Goal: Task Accomplishment & Management: Use online tool/utility

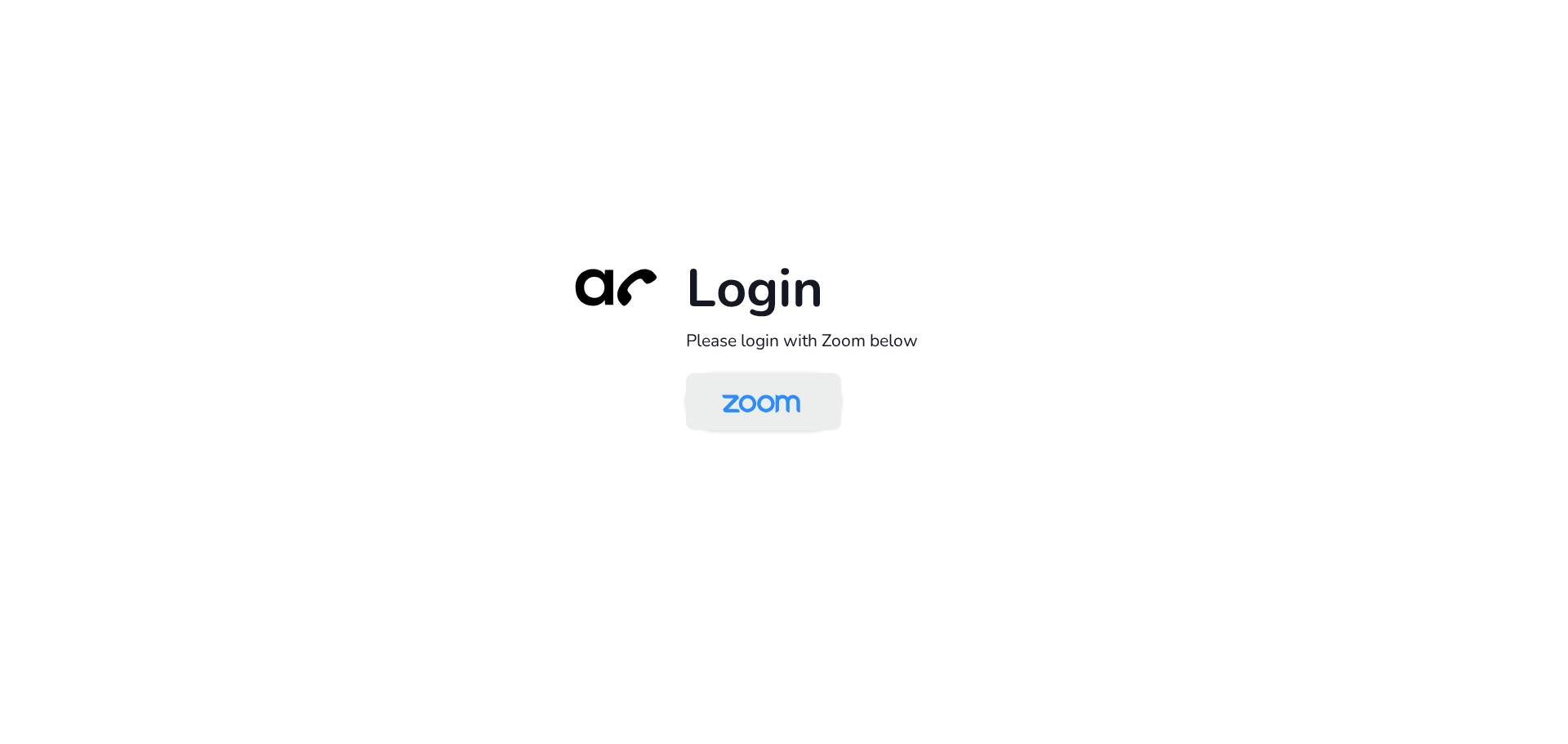
click at [755, 395] on img at bounding box center [761, 403] width 112 height 54
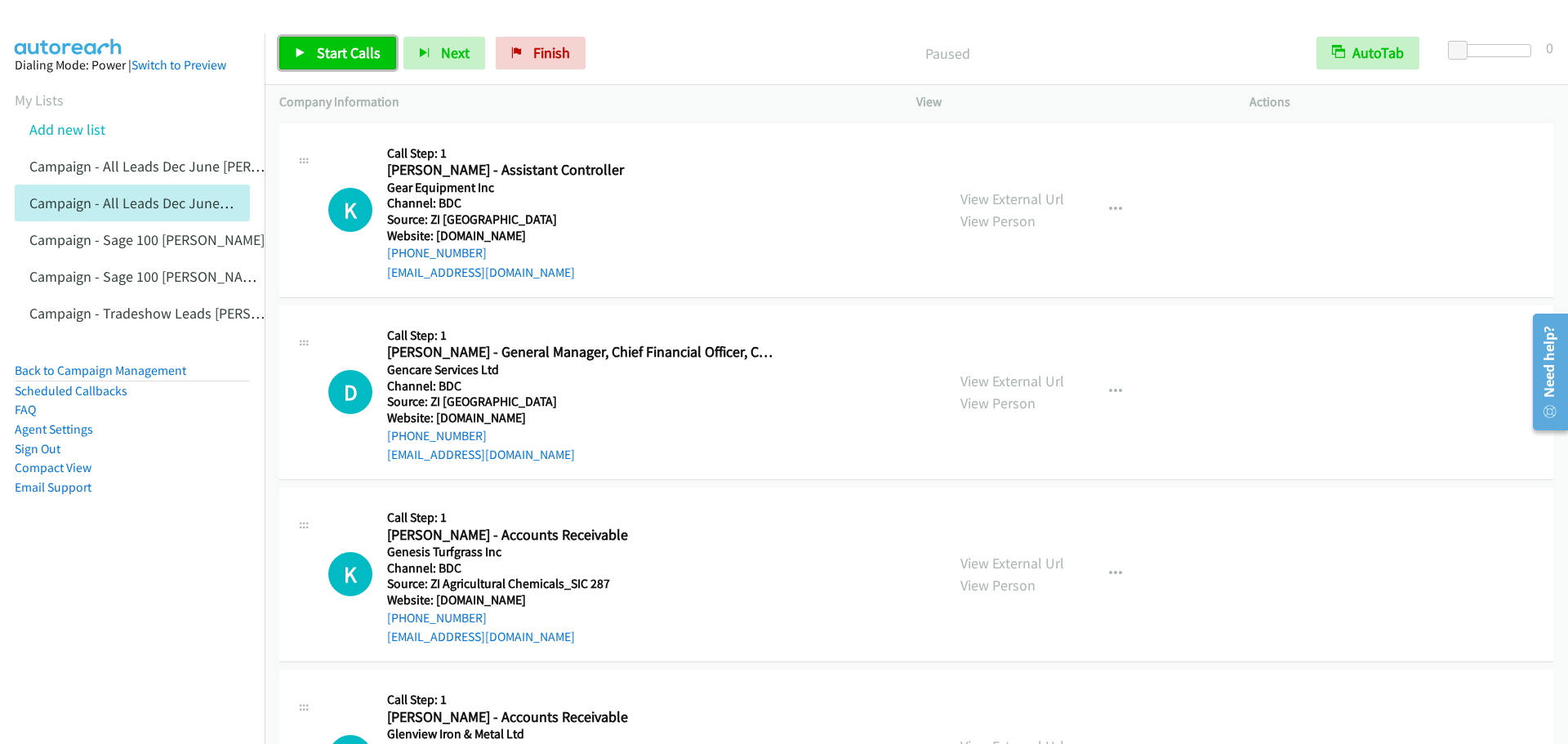
click at [345, 53] on span "Start Calls" at bounding box center [348, 53] width 63 height 19
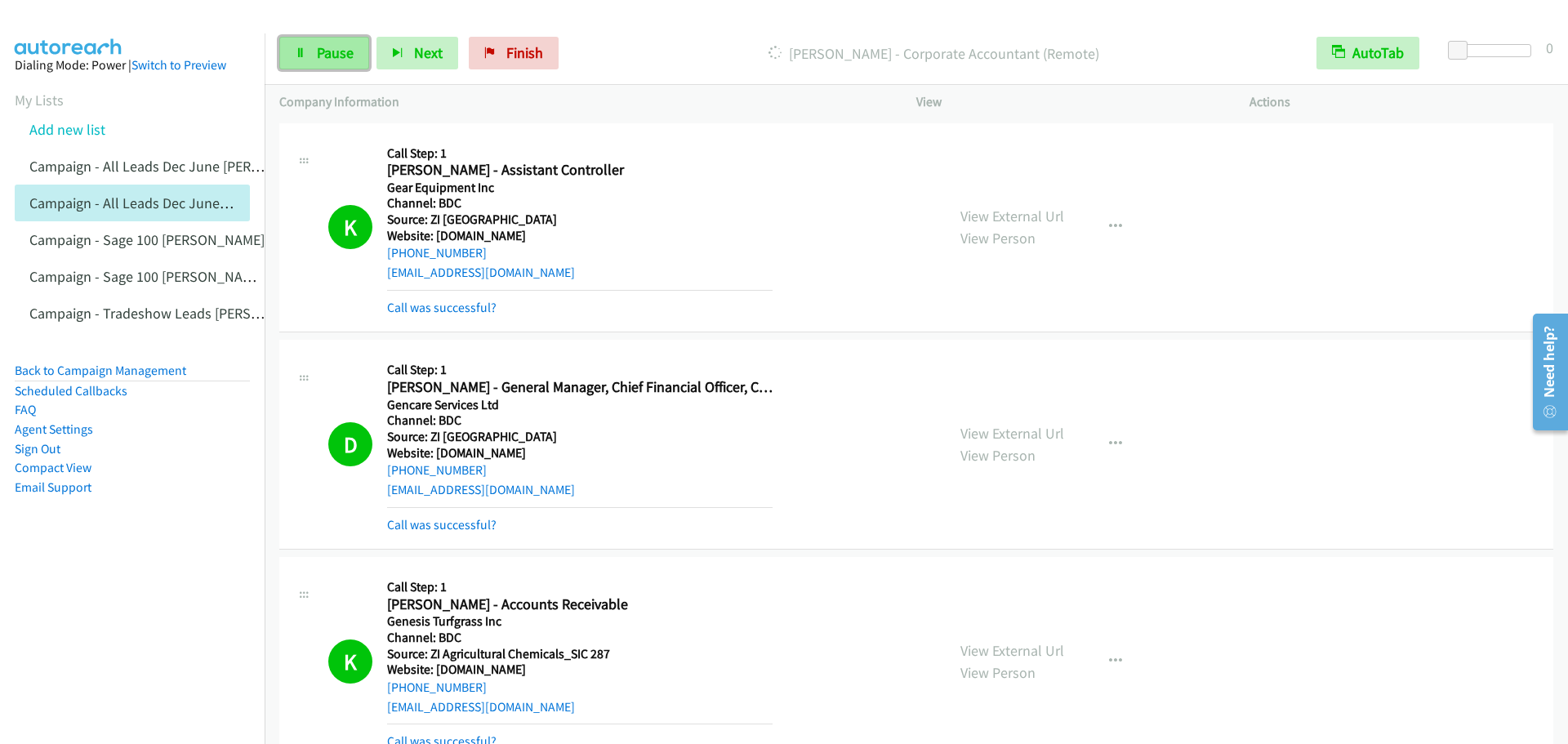
click at [357, 58] on link "Pause" at bounding box center [324, 54] width 90 height 33
click at [326, 55] on span "Start Calls" at bounding box center [348, 53] width 63 height 19
click at [319, 54] on span "Pause" at bounding box center [335, 53] width 37 height 19
click at [349, 66] on link "Start Calls" at bounding box center [337, 54] width 117 height 33
click at [340, 30] on div "Start Calls Pause Next Finish Dialing Gerald Aitken - Senior Erp Business Analy…" at bounding box center [916, 53] width 1303 height 63
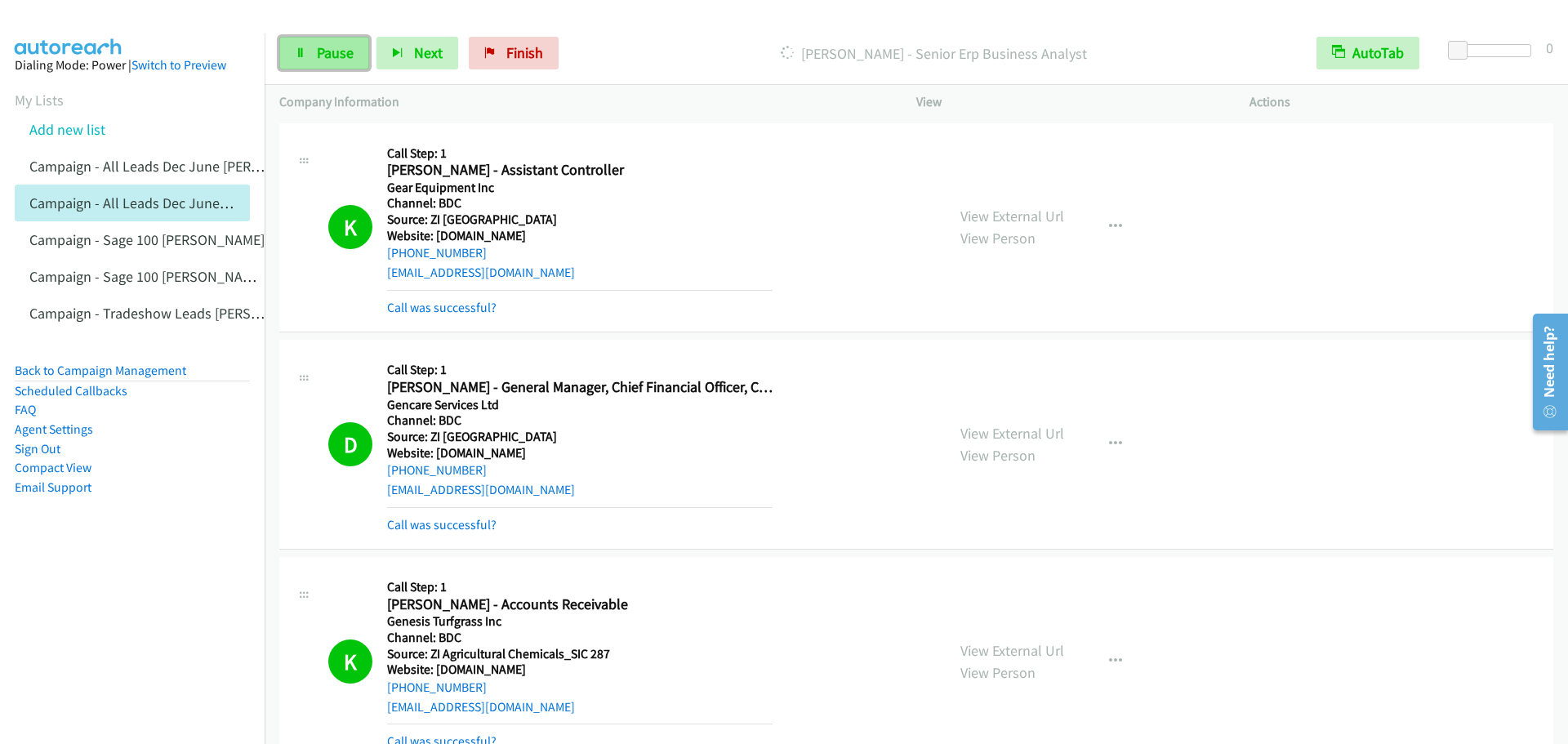
click at [332, 43] on link "Pause" at bounding box center [324, 54] width 90 height 33
click at [340, 61] on span "Start Calls" at bounding box center [348, 53] width 63 height 19
click at [303, 52] on icon at bounding box center [300, 54] width 12 height 12
click at [336, 52] on span "Start Calls" at bounding box center [348, 53] width 63 height 19
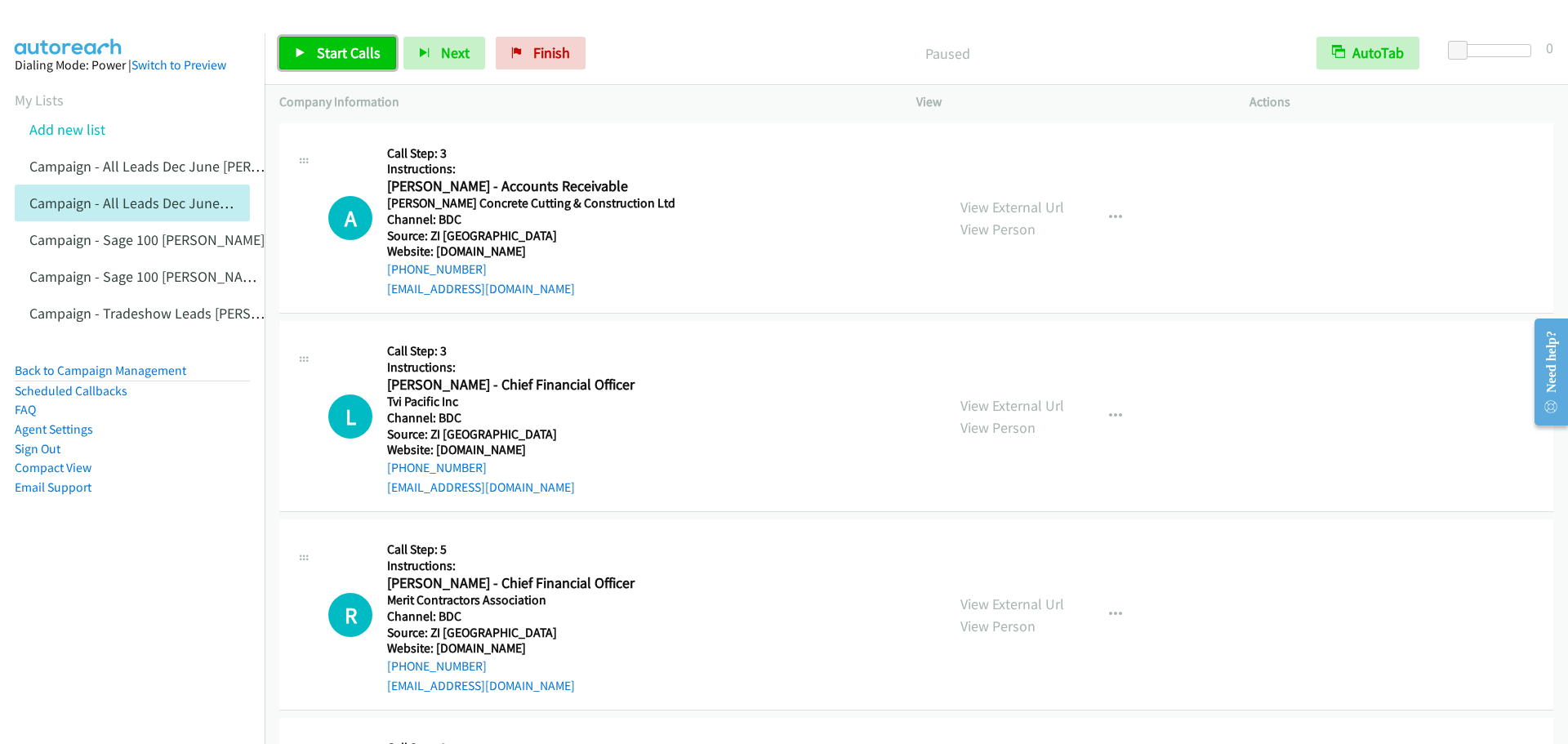
click at [313, 43] on link "Start Calls" at bounding box center [337, 54] width 117 height 33
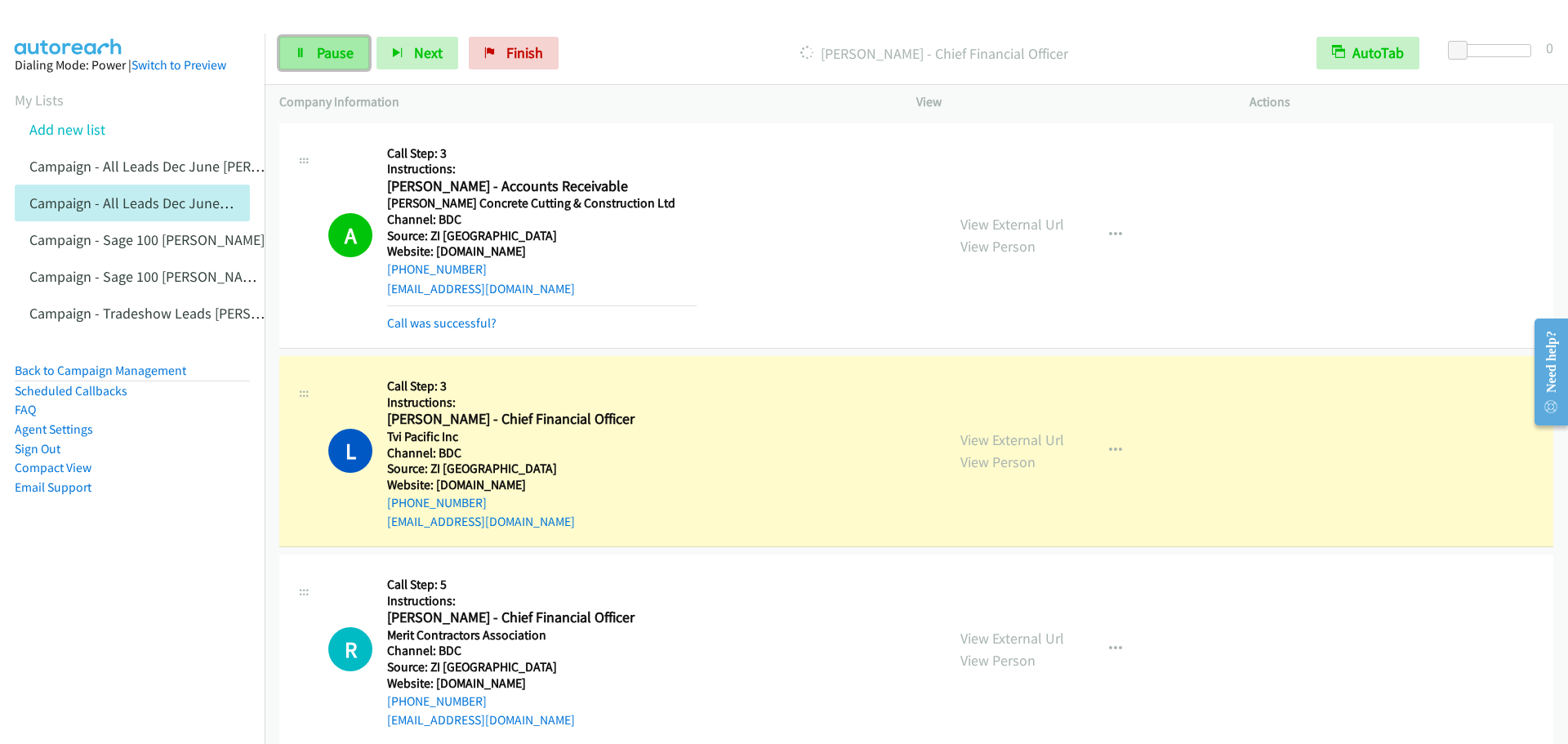
click at [328, 53] on span "Pause" at bounding box center [335, 53] width 37 height 19
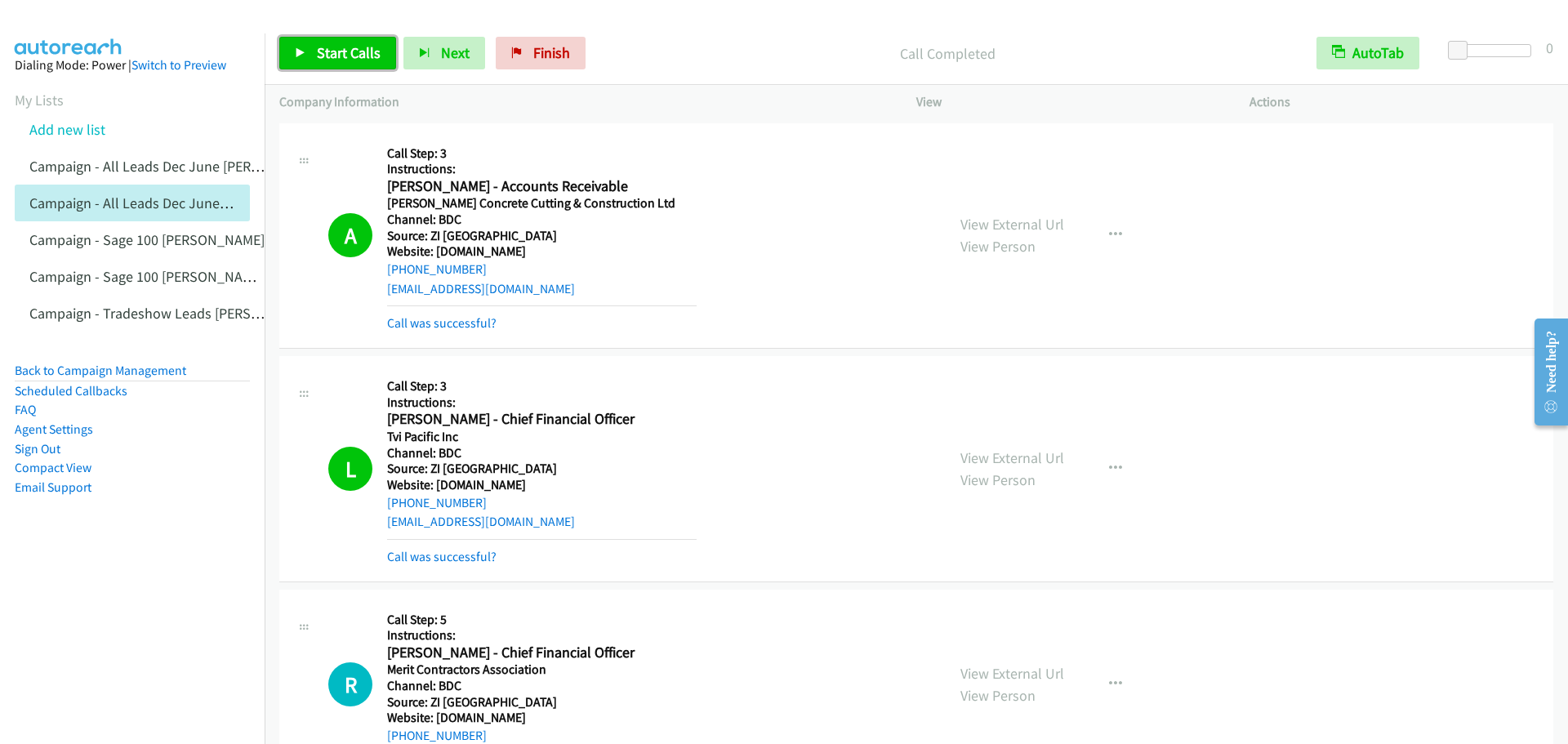
click at [337, 62] on link "Start Calls" at bounding box center [337, 54] width 117 height 33
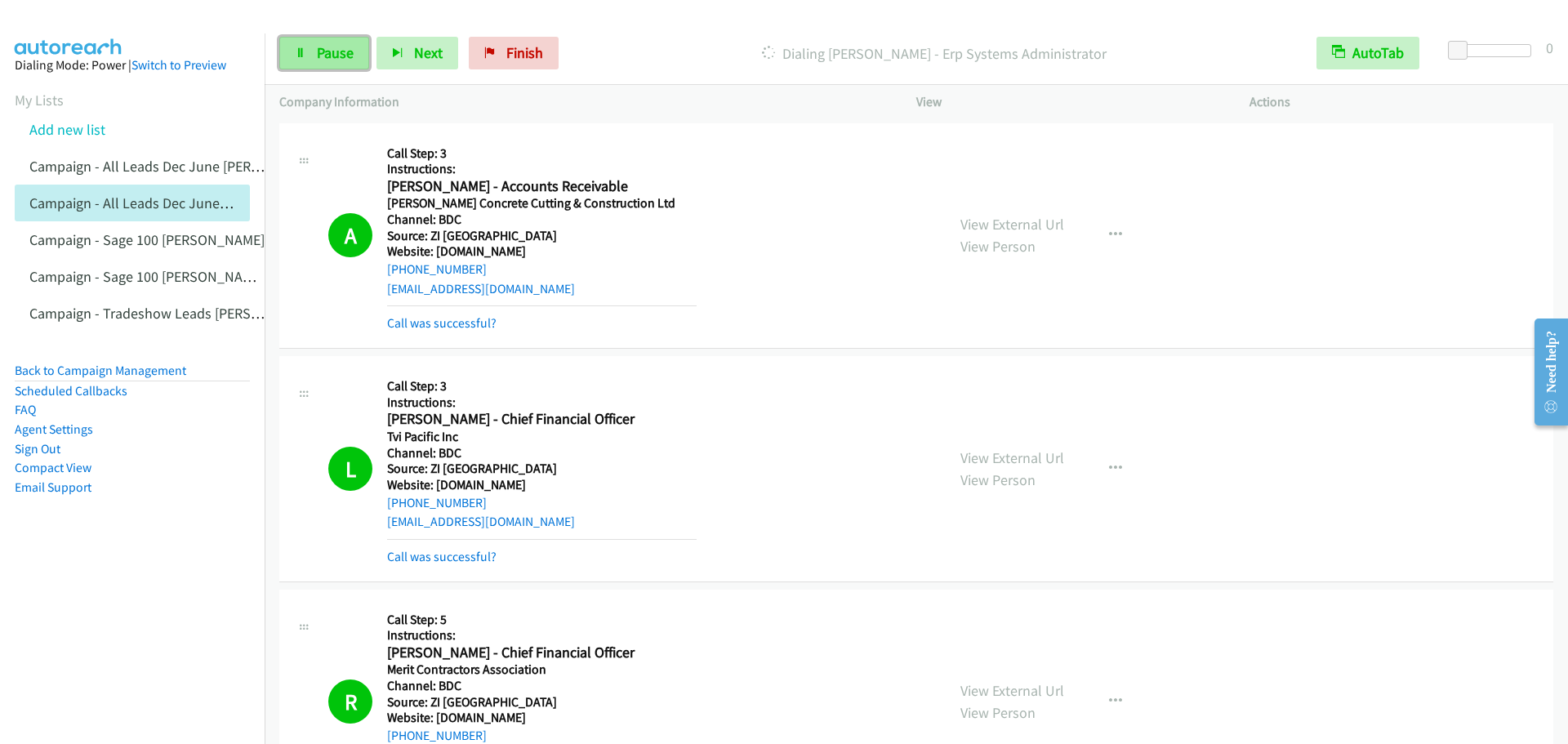
click at [343, 65] on link "Pause" at bounding box center [324, 54] width 90 height 33
click at [309, 45] on link "Start Calls" at bounding box center [337, 54] width 117 height 33
click at [317, 62] on link "Pause" at bounding box center [324, 54] width 90 height 33
click at [336, 55] on span "Start Calls" at bounding box center [348, 53] width 63 height 19
click at [317, 38] on link "Pause" at bounding box center [324, 54] width 90 height 33
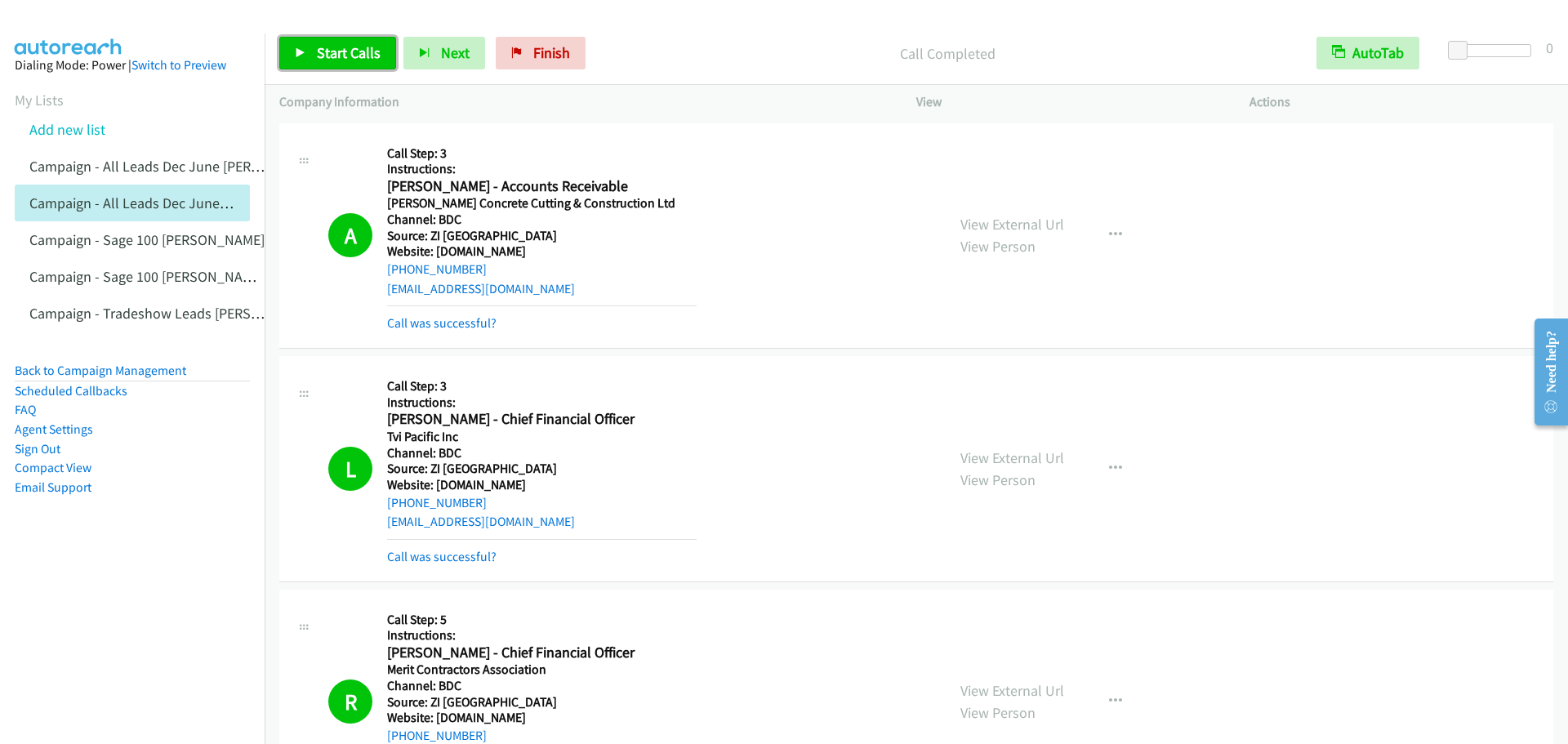
click at [333, 66] on link "Start Calls" at bounding box center [337, 54] width 117 height 33
click at [330, 54] on span "Pause" at bounding box center [335, 53] width 37 height 19
click at [324, 59] on span "Start Calls" at bounding box center [348, 53] width 63 height 19
click at [344, 53] on span "Pause" at bounding box center [335, 53] width 37 height 19
click at [324, 56] on span "Start Calls" at bounding box center [348, 53] width 63 height 19
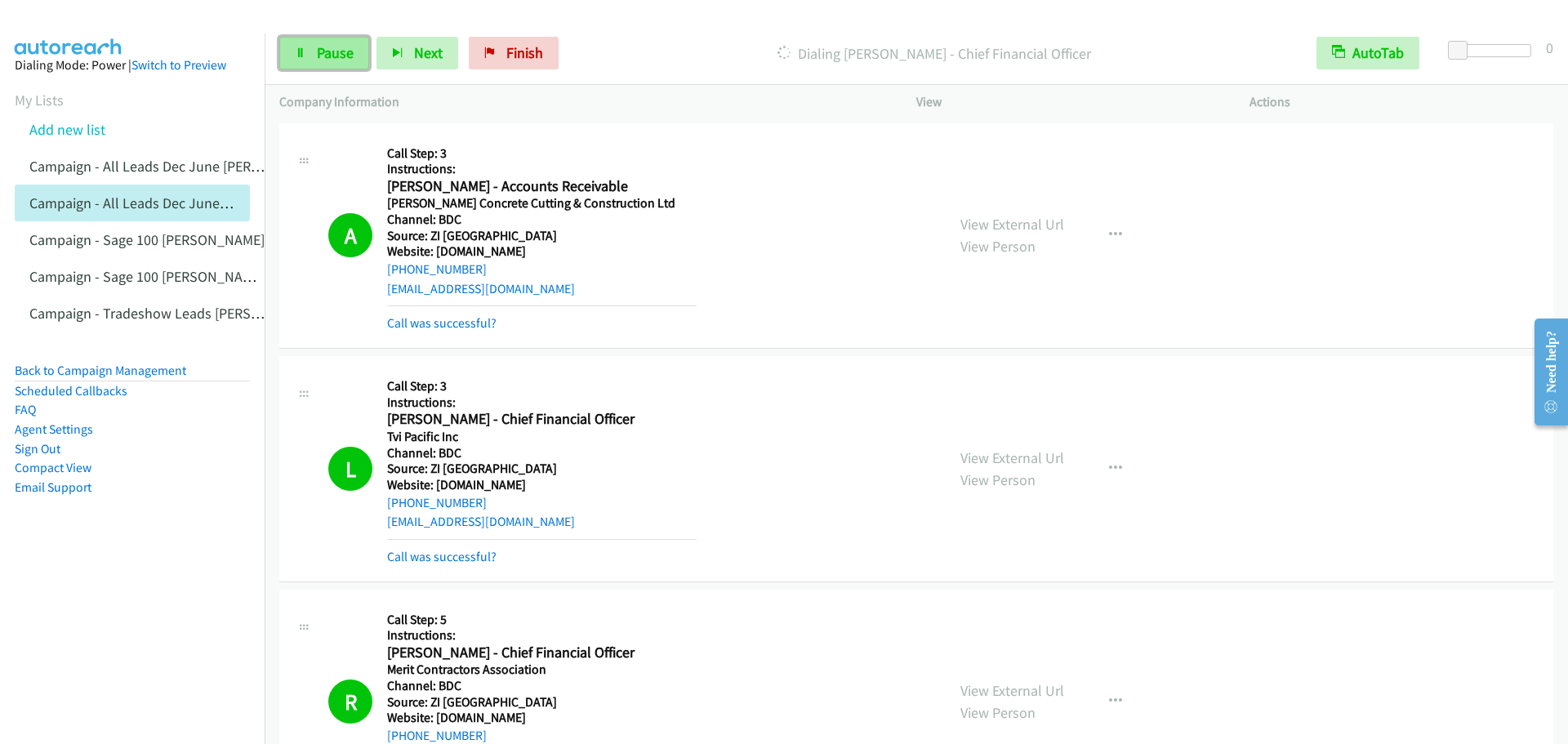
click at [346, 54] on span "Pause" at bounding box center [335, 53] width 37 height 19
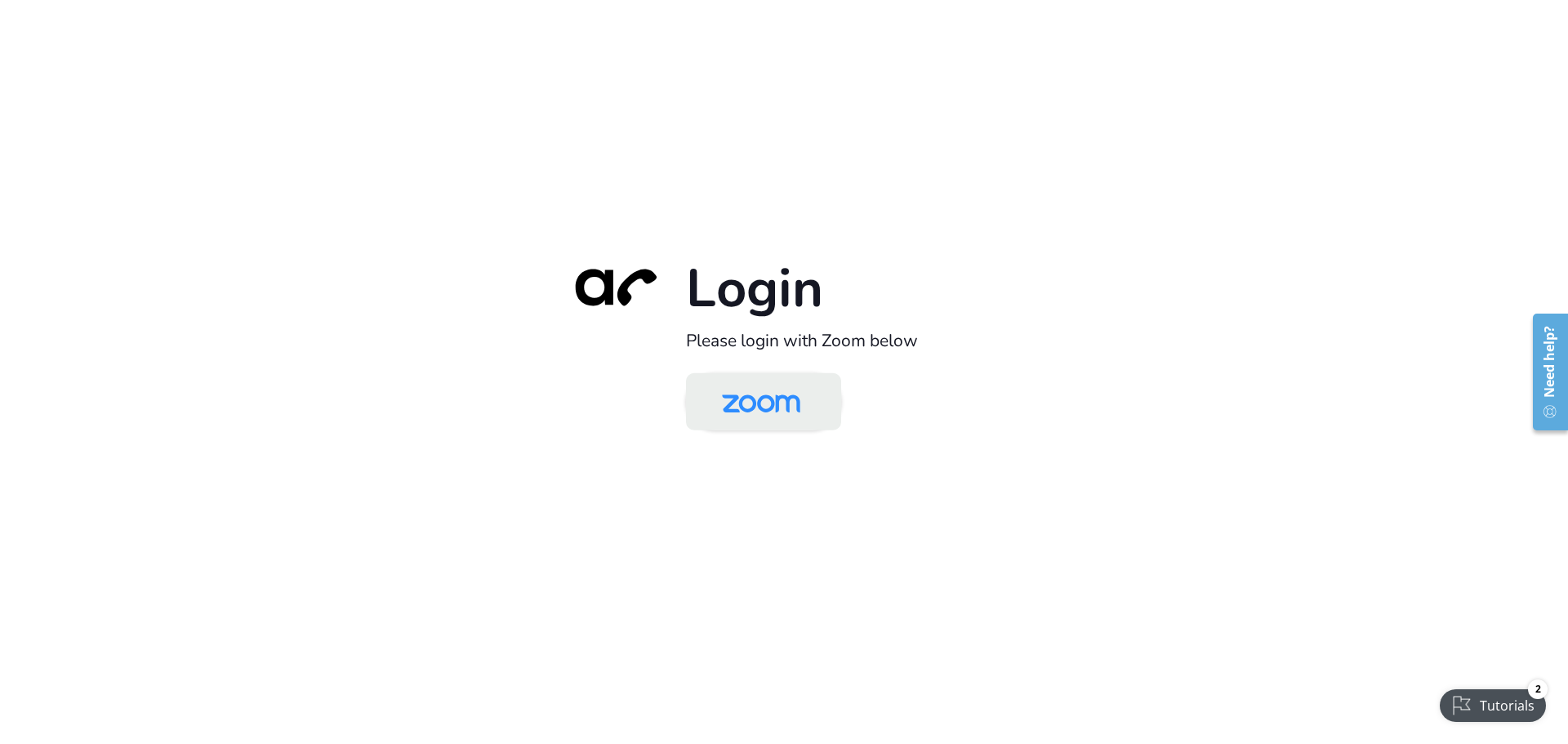
click at [758, 406] on img at bounding box center [761, 403] width 112 height 54
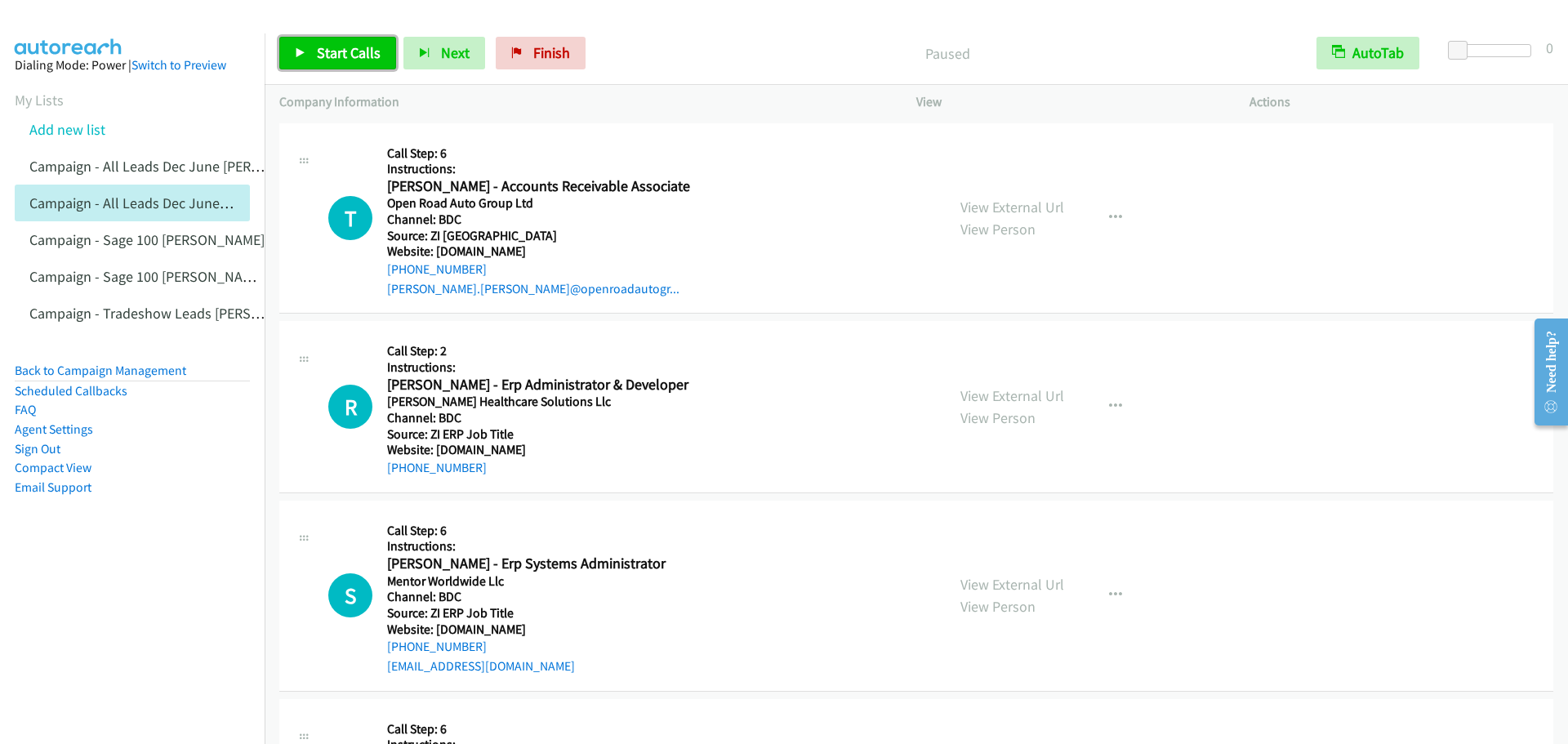
click at [332, 57] on span "Start Calls" at bounding box center [348, 53] width 63 height 19
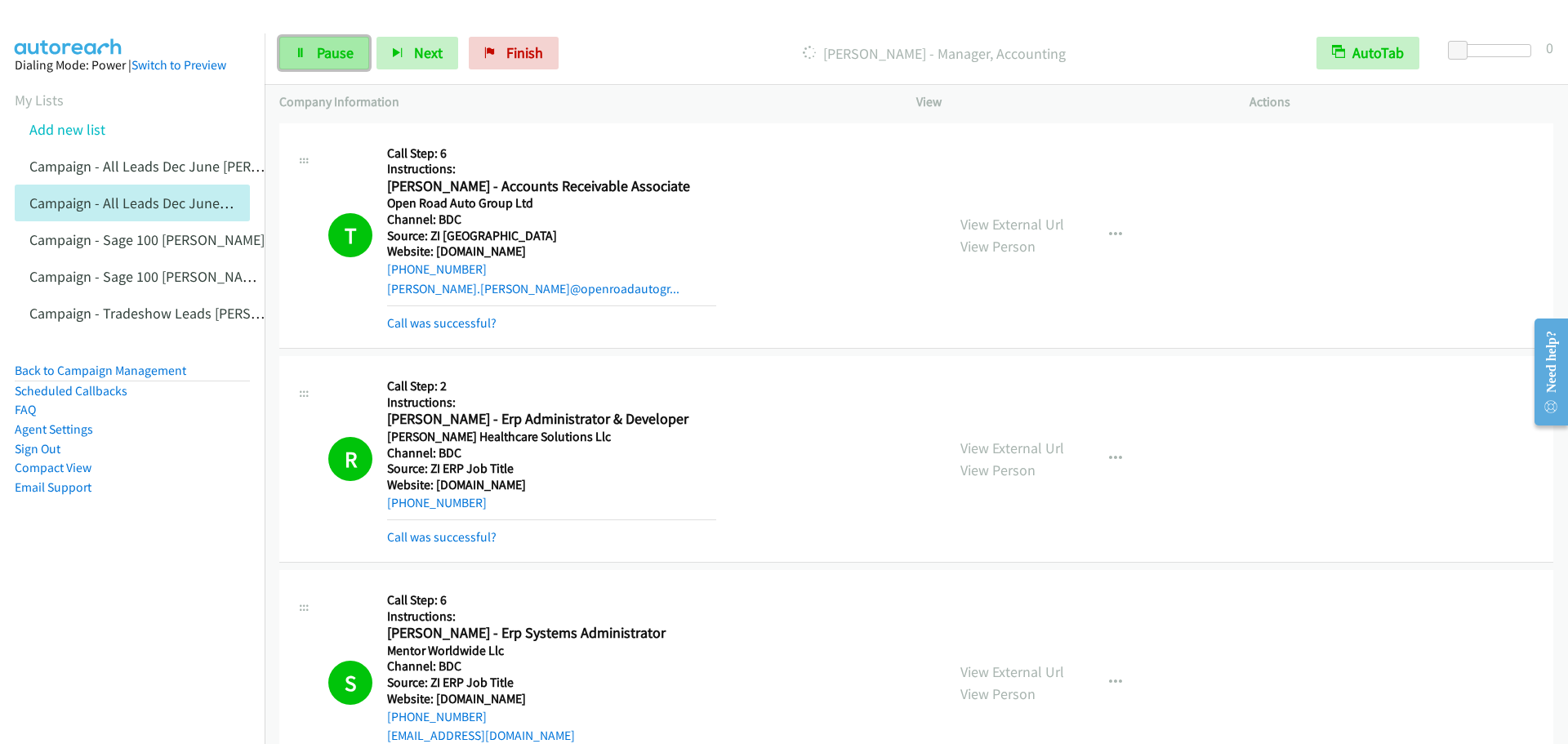
click at [315, 55] on link "Pause" at bounding box center [324, 54] width 90 height 33
click at [339, 61] on span "Start Calls" at bounding box center [348, 53] width 63 height 19
click at [299, 61] on link "Pause" at bounding box center [324, 54] width 90 height 33
click at [304, 37] on link "Start Calls" at bounding box center [337, 54] width 117 height 33
click at [311, 42] on link "Pause" at bounding box center [324, 54] width 90 height 33
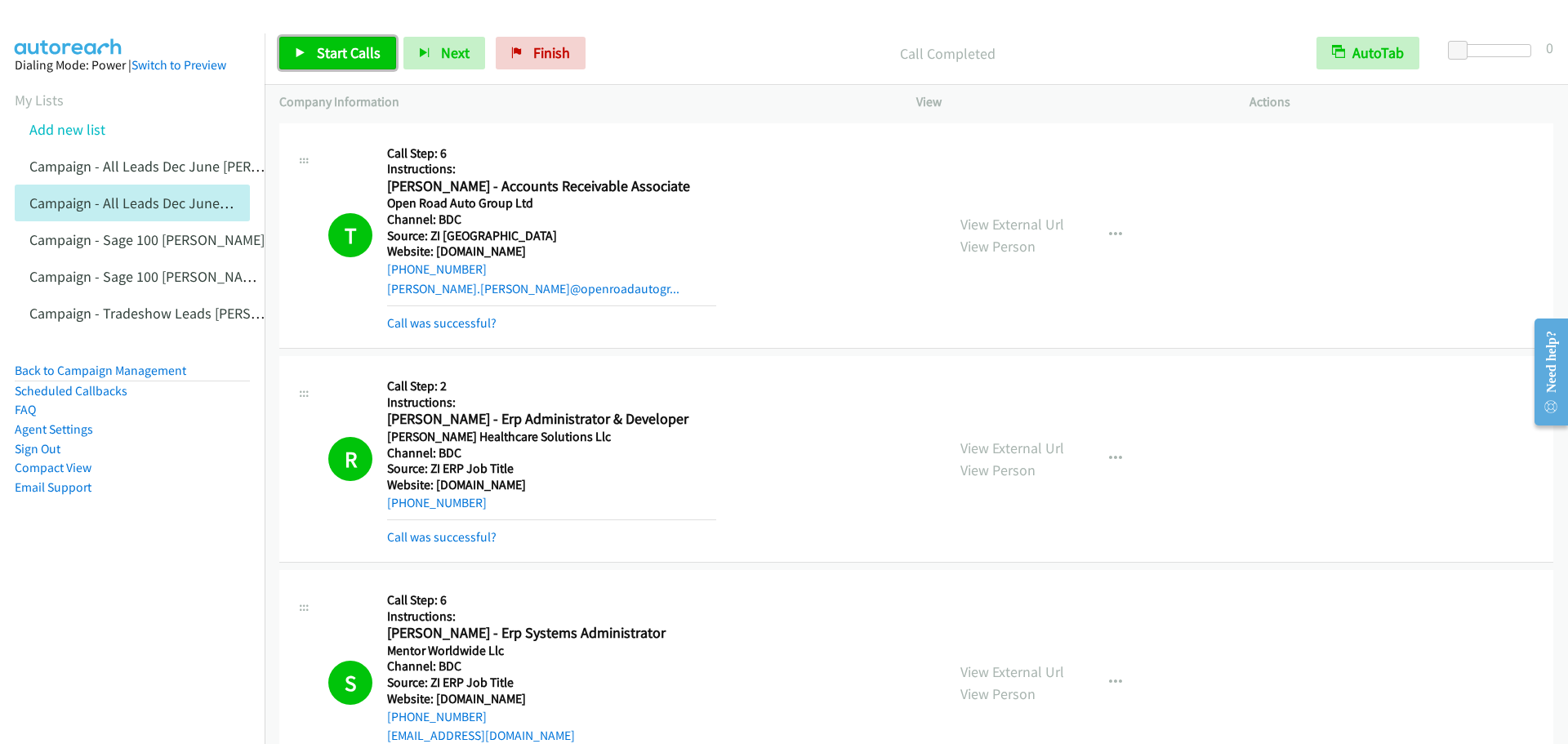
click at [317, 44] on span "Start Calls" at bounding box center [348, 53] width 63 height 19
click at [317, 44] on span "Pause" at bounding box center [335, 53] width 37 height 19
click at [323, 49] on span "Start Calls" at bounding box center [348, 53] width 63 height 19
click at [296, 56] on icon at bounding box center [300, 54] width 12 height 12
click at [341, 49] on span "Start Calls" at bounding box center [348, 53] width 63 height 19
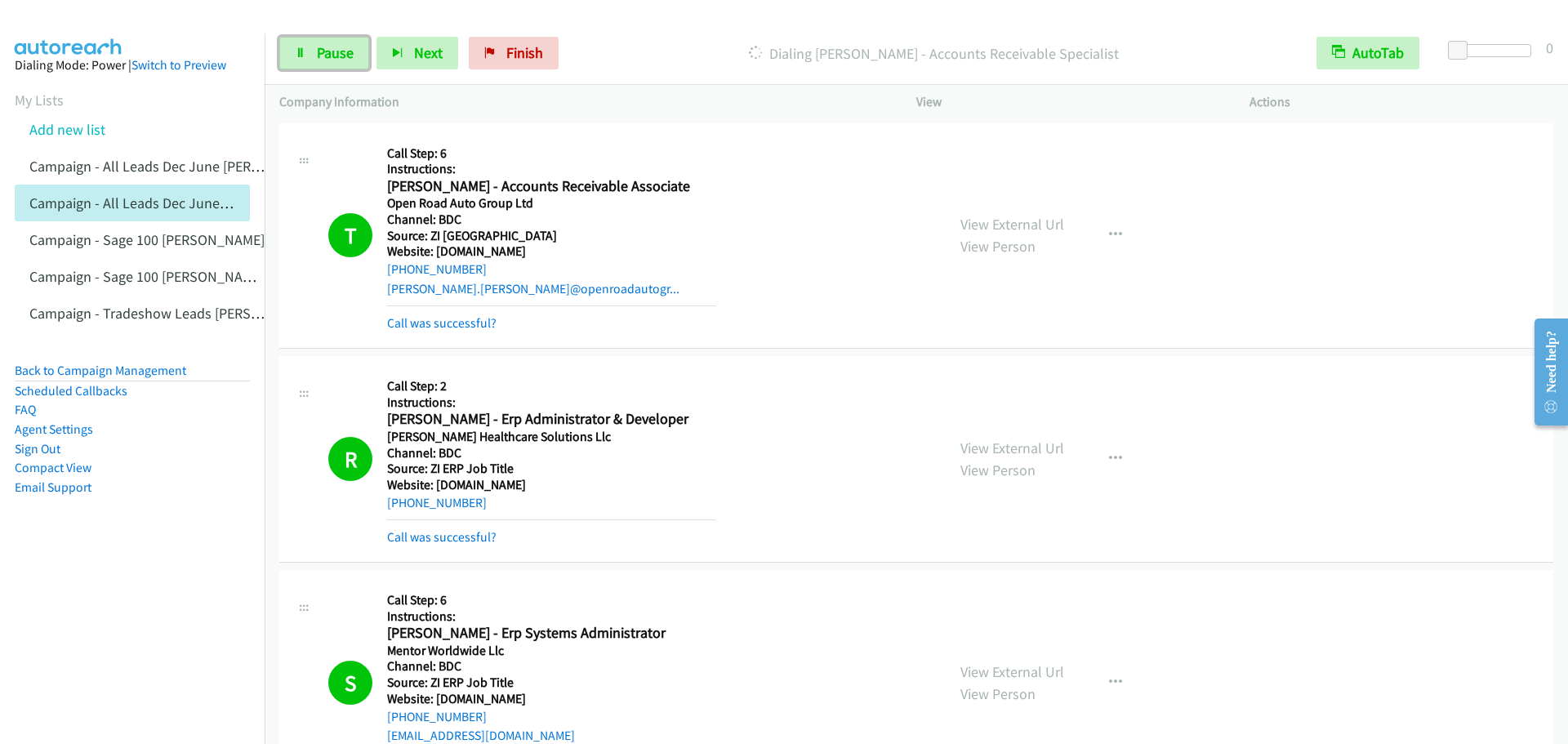
drag, startPoint x: 326, startPoint y: 60, endPoint x: 323, endPoint y: 2, distance: 58.1
click at [326, 59] on span "Pause" at bounding box center [335, 53] width 37 height 19
click at [337, 60] on span "Start Calls" at bounding box center [348, 53] width 63 height 19
click at [331, 54] on span "Pause" at bounding box center [335, 53] width 37 height 19
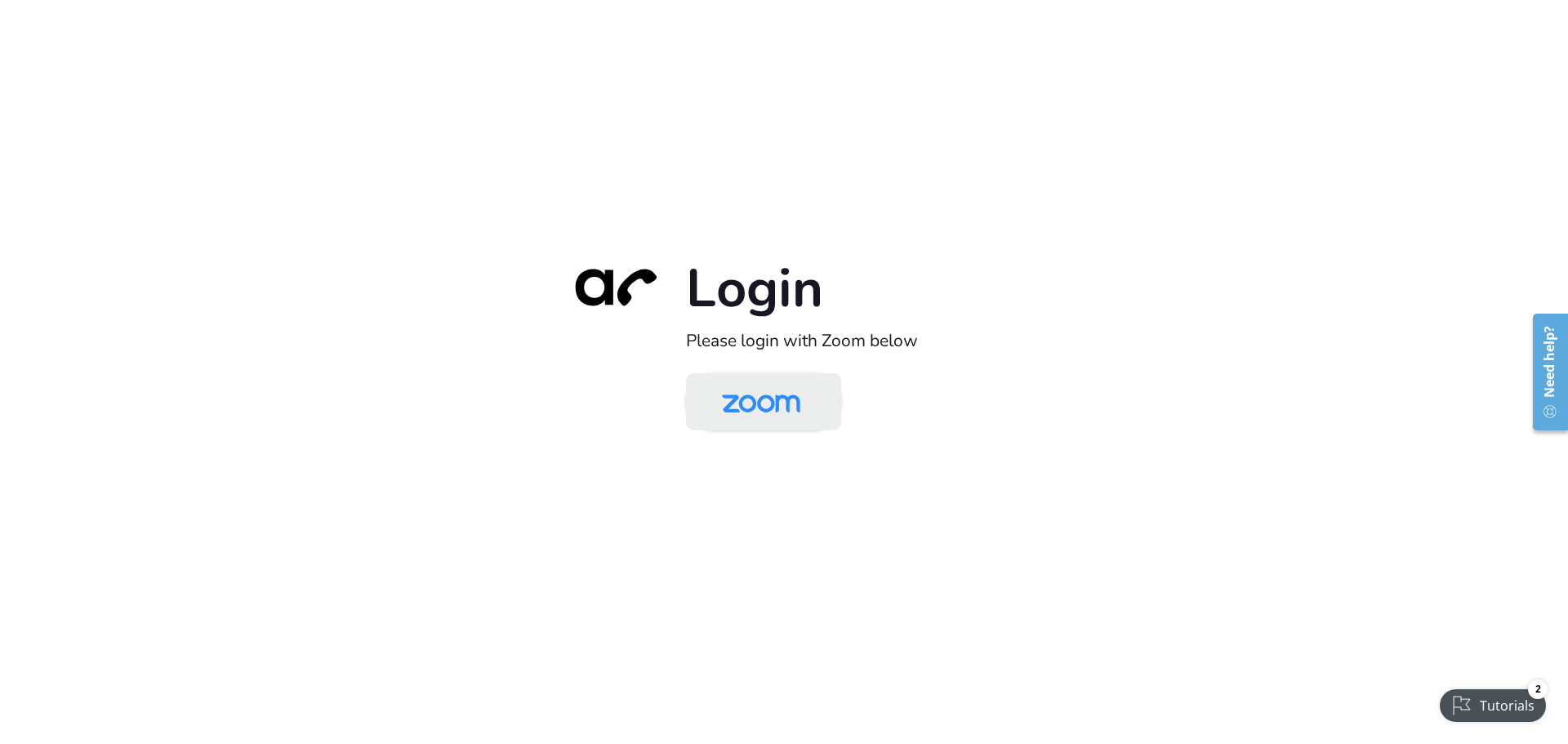
click at [770, 413] on img at bounding box center [761, 403] width 112 height 54
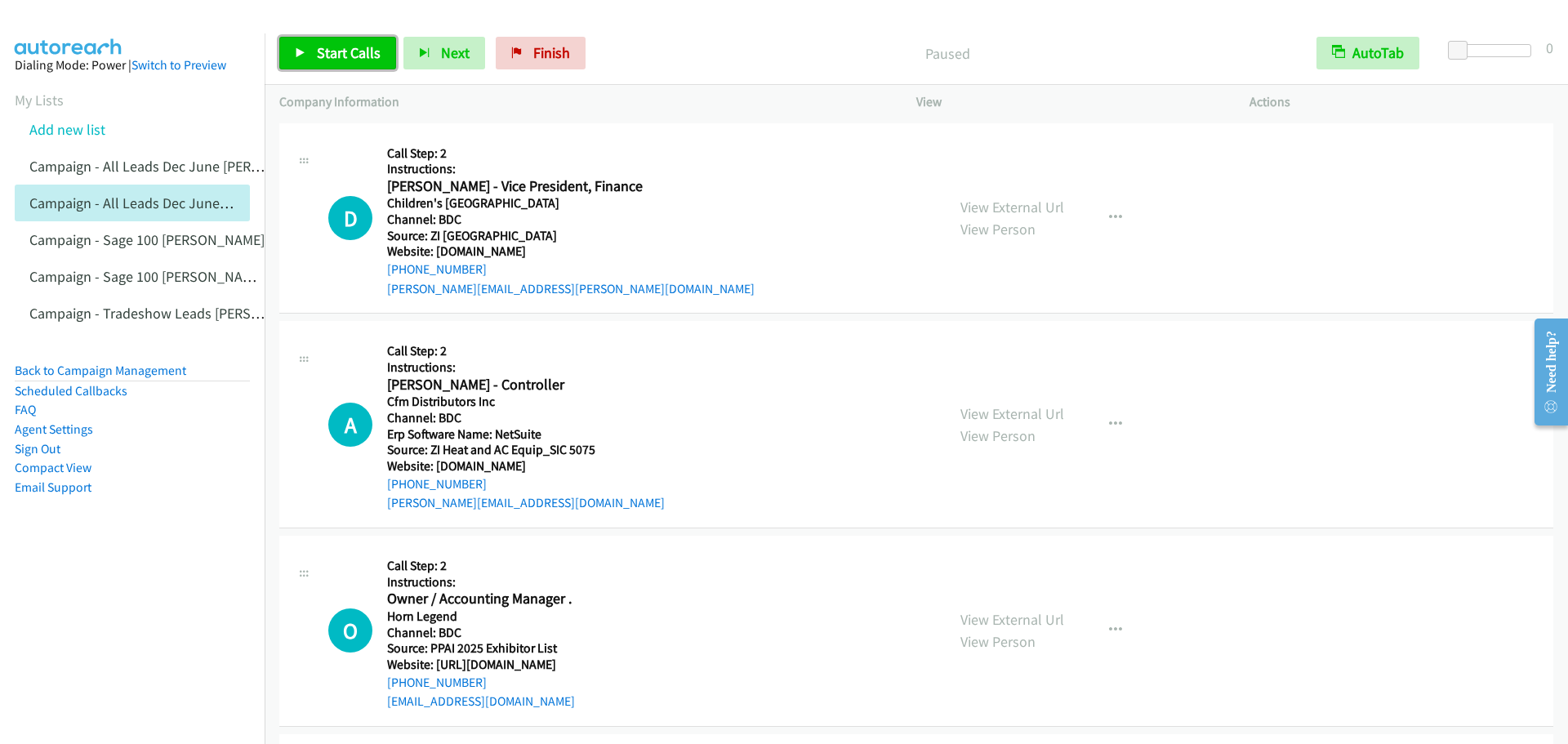
click at [350, 59] on span "Start Calls" at bounding box center [348, 53] width 63 height 19
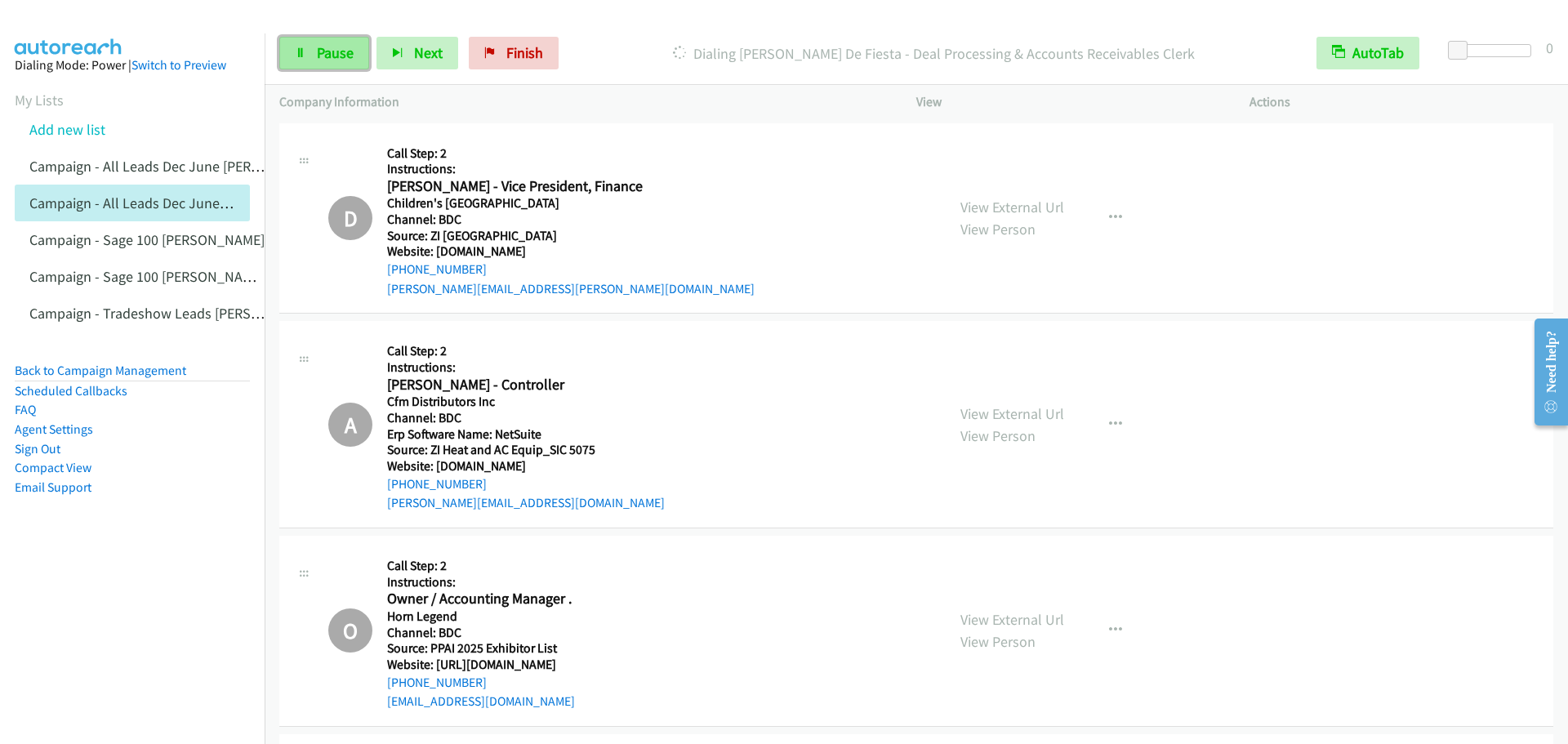
click at [315, 55] on link "Pause" at bounding box center [324, 54] width 90 height 33
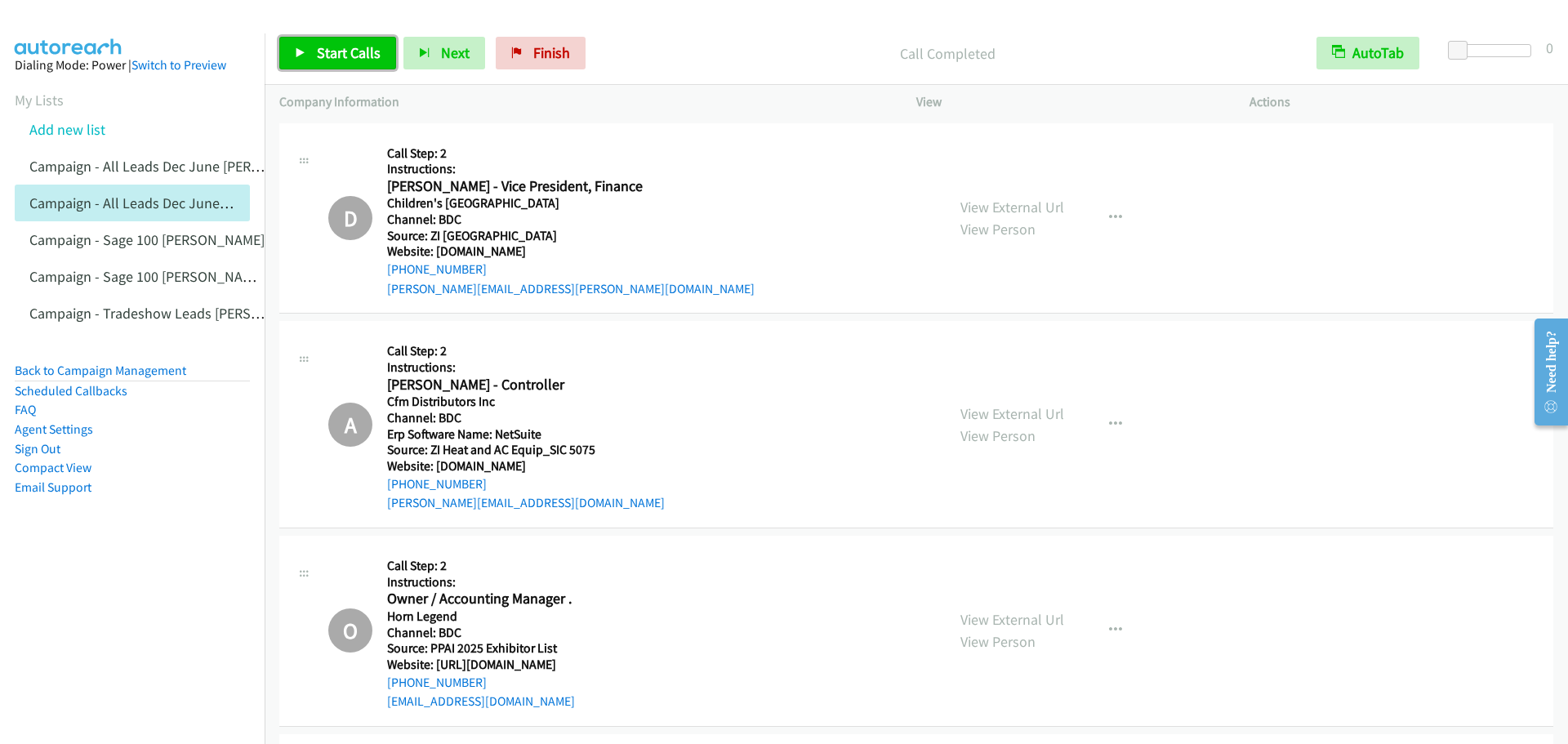
click at [344, 60] on span "Start Calls" at bounding box center [348, 53] width 63 height 19
click at [329, 57] on span "Pause" at bounding box center [335, 53] width 37 height 19
click at [338, 59] on span "Start Calls" at bounding box center [348, 53] width 63 height 19
click at [346, 54] on span "Pause" at bounding box center [335, 53] width 37 height 19
click at [345, 58] on span "Start Calls" at bounding box center [348, 53] width 63 height 19
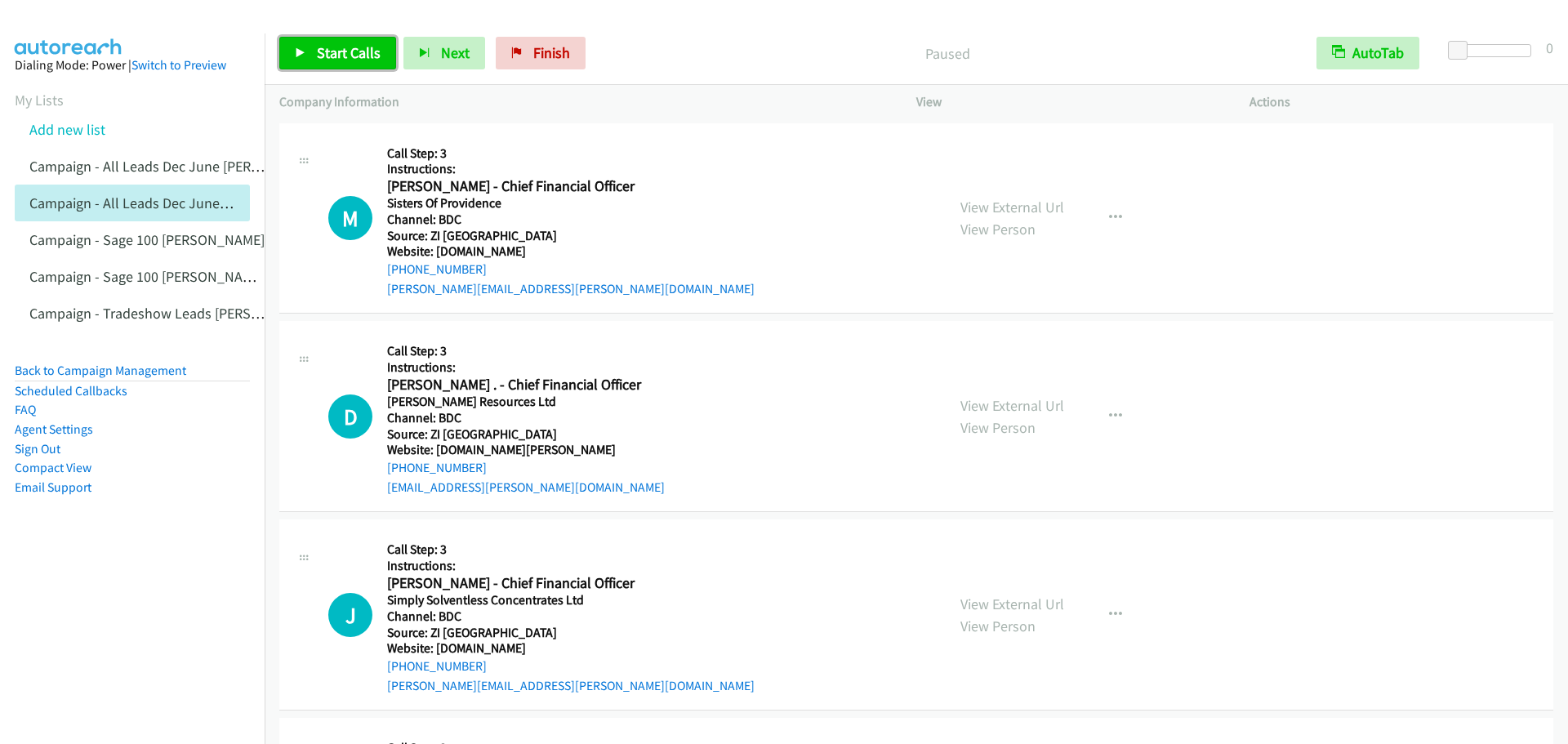
click at [316, 44] on link "Start Calls" at bounding box center [337, 54] width 117 height 33
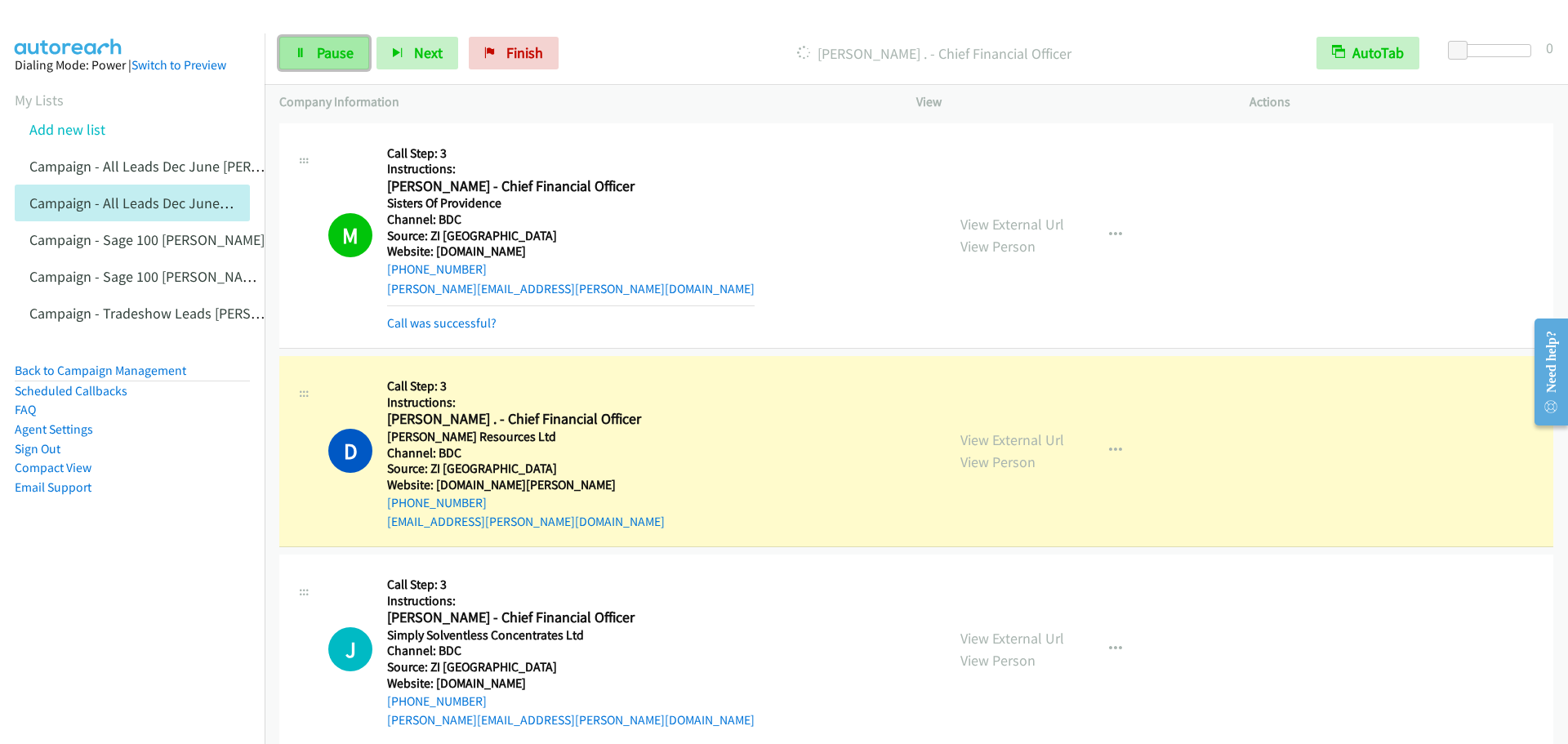
click at [327, 61] on span "Pause" at bounding box center [335, 53] width 37 height 19
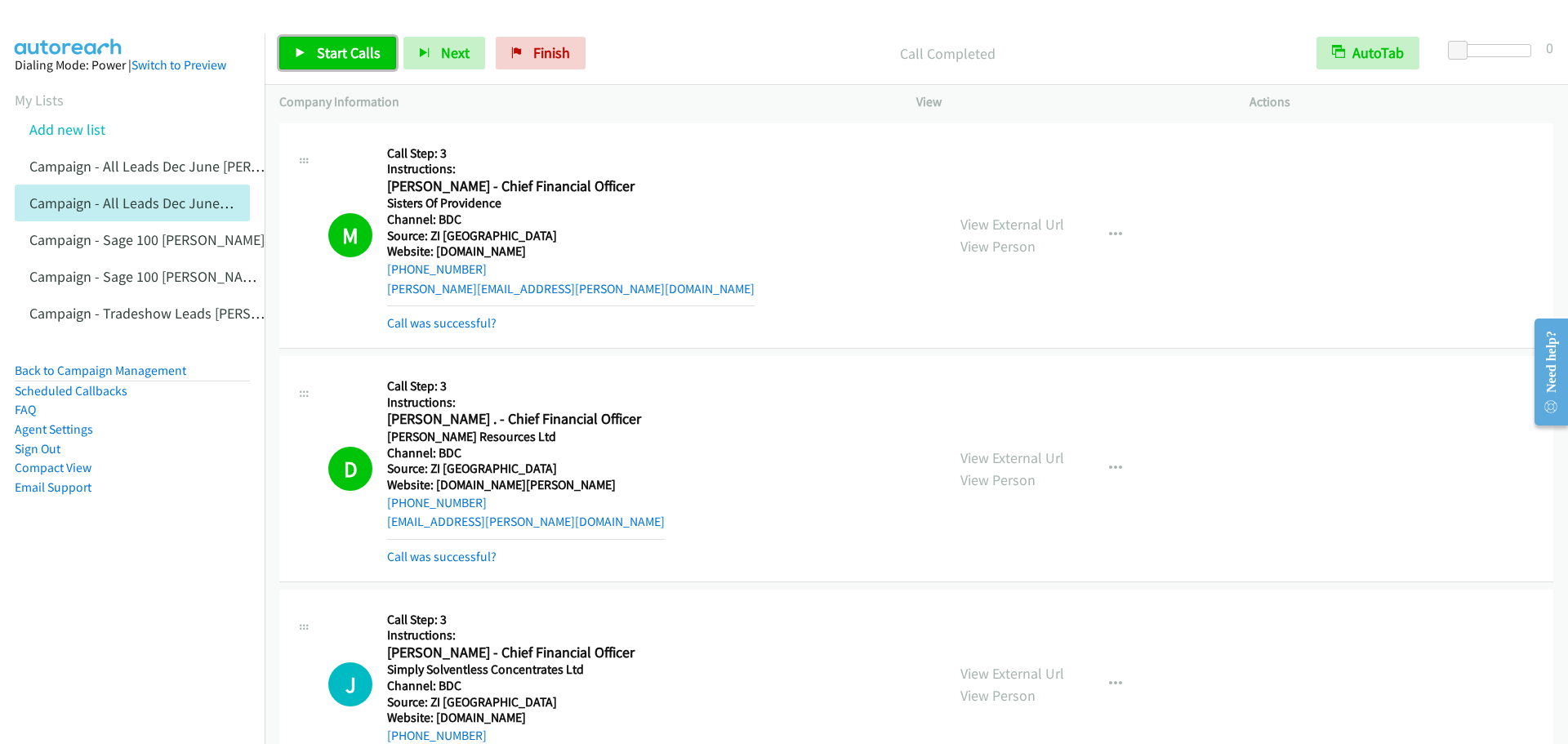
click at [308, 53] on link "Start Calls" at bounding box center [337, 54] width 117 height 33
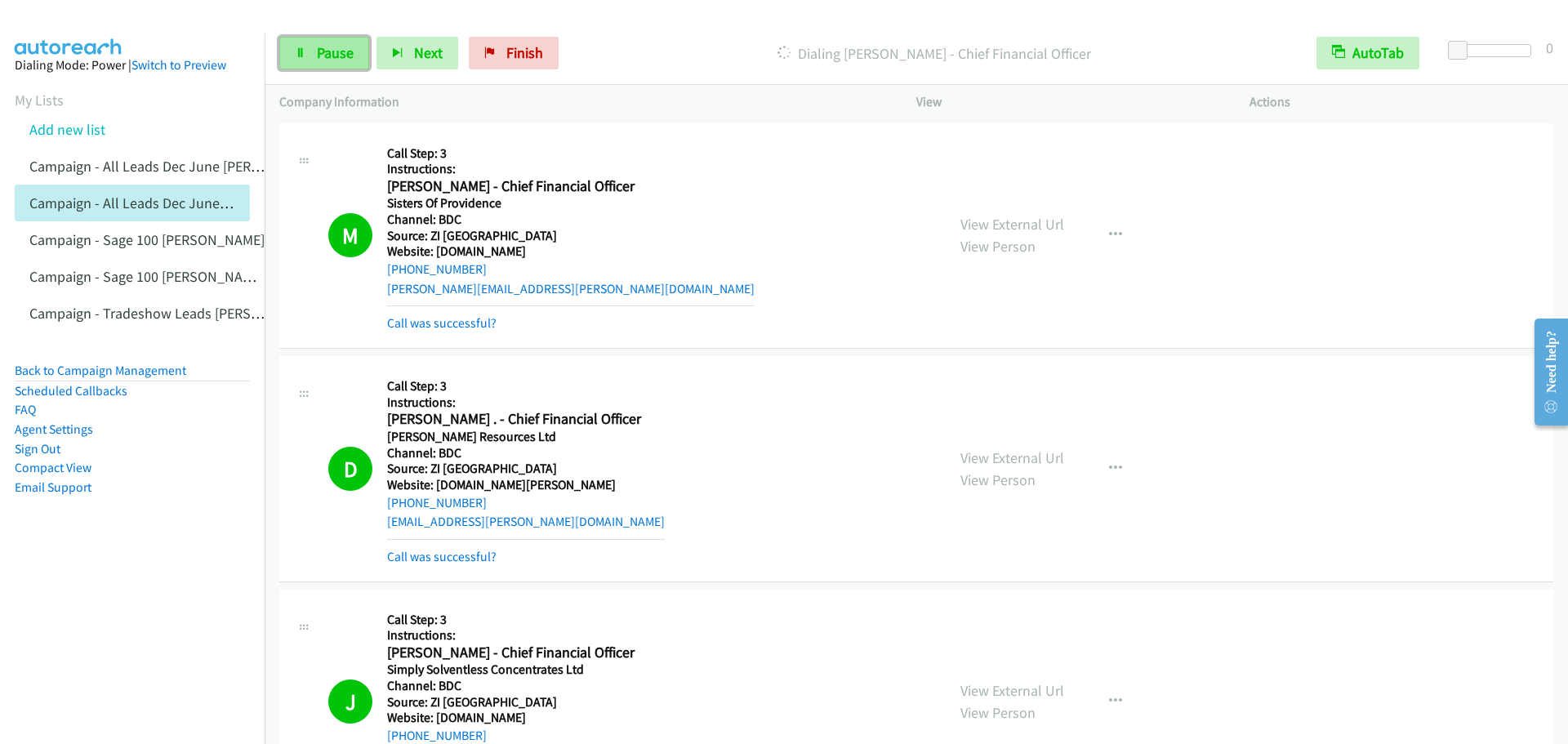
click at [312, 48] on link "Pause" at bounding box center [324, 54] width 90 height 33
click at [321, 55] on span "Start Calls" at bounding box center [348, 53] width 63 height 19
click at [324, 57] on span "Pause" at bounding box center [335, 53] width 37 height 19
click at [348, 59] on span "Start Calls" at bounding box center [348, 53] width 63 height 19
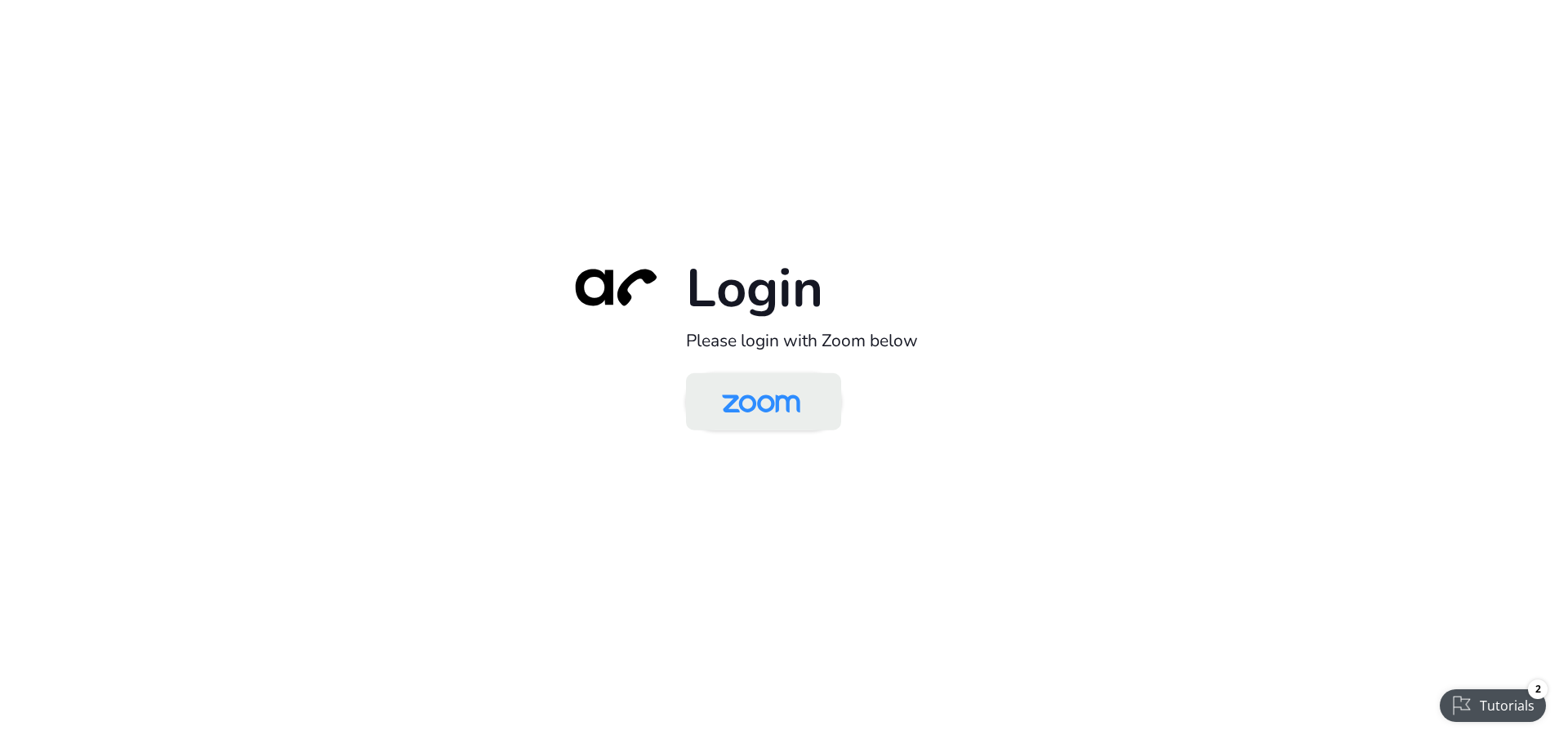
click at [743, 406] on img at bounding box center [761, 403] width 112 height 54
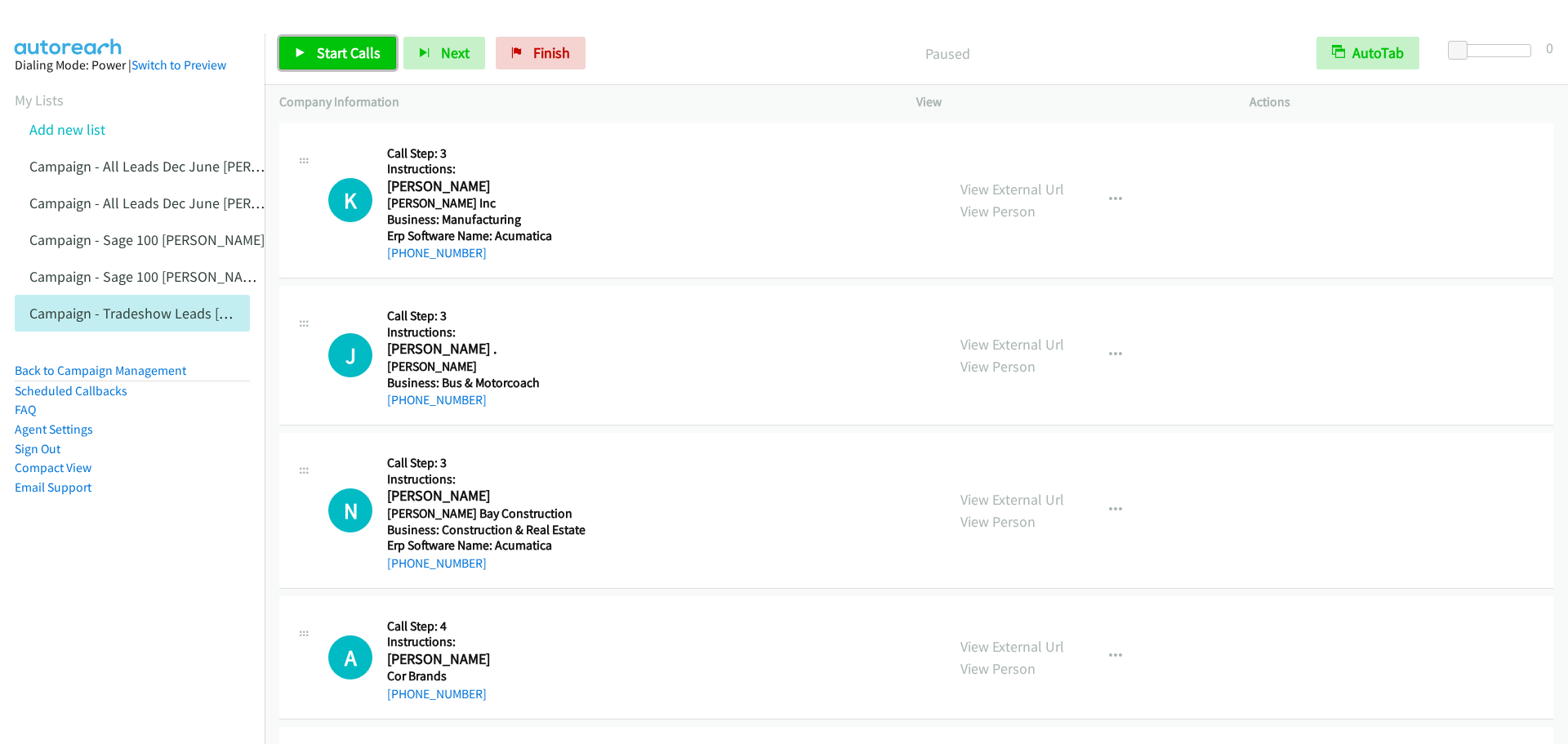
click at [342, 54] on span "Start Calls" at bounding box center [348, 53] width 63 height 19
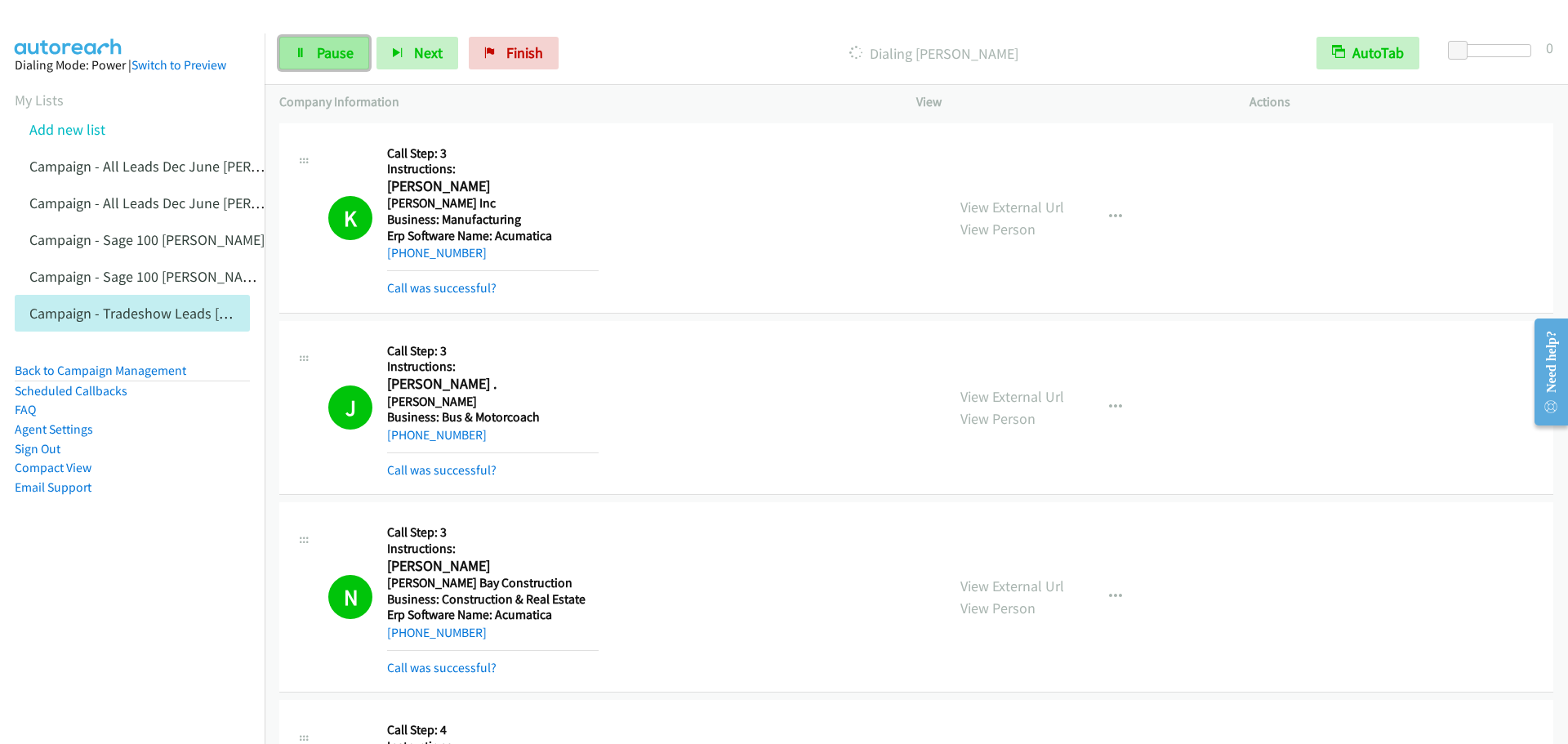
click at [332, 55] on span "Pause" at bounding box center [335, 53] width 37 height 19
click at [331, 66] on link "Start Calls" at bounding box center [337, 54] width 117 height 33
click at [322, 53] on span "Pause" at bounding box center [335, 53] width 37 height 19
click at [322, 53] on span "Start Calls" at bounding box center [348, 53] width 63 height 19
click at [326, 46] on span "Pause" at bounding box center [335, 53] width 37 height 19
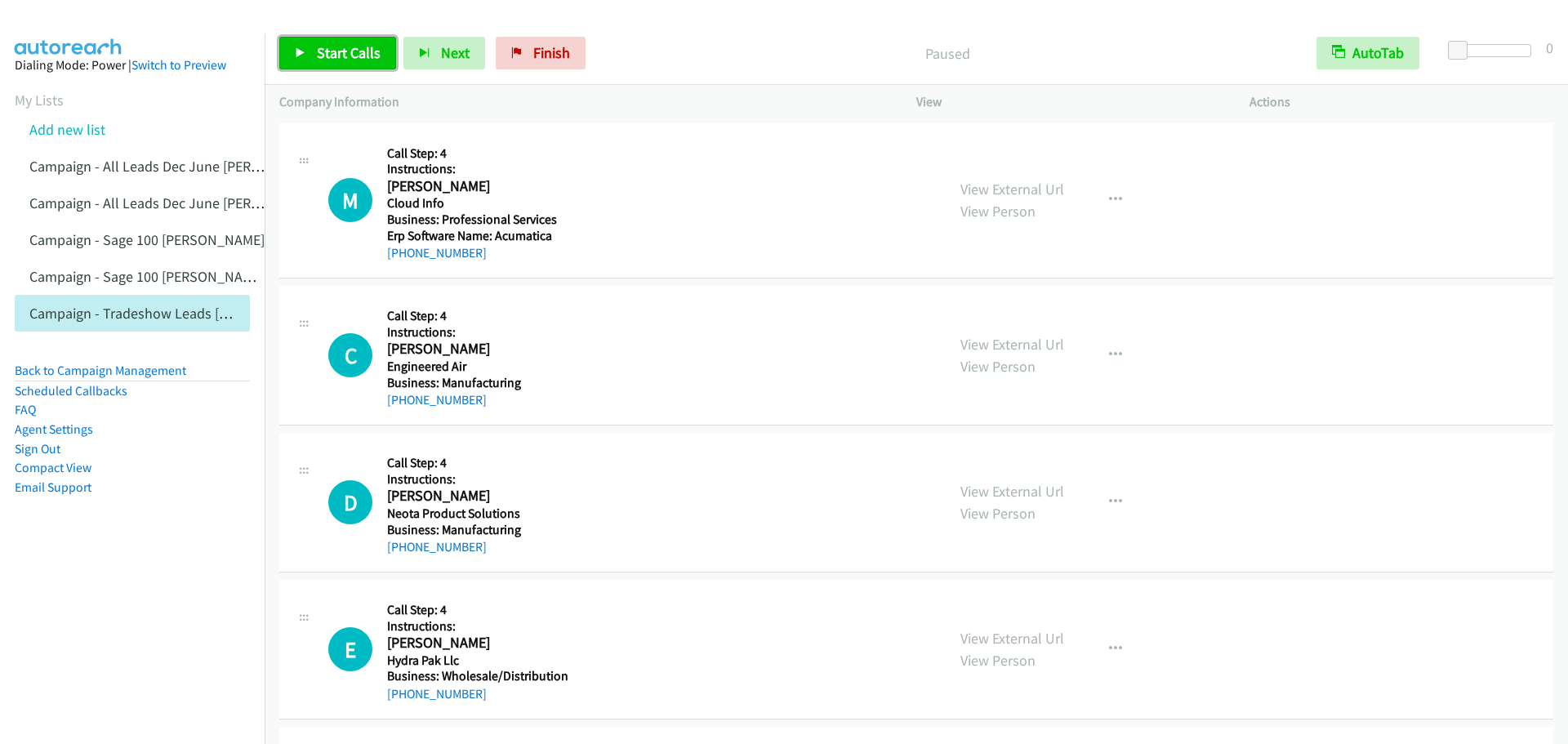
click at [336, 60] on span "Start Calls" at bounding box center [348, 53] width 63 height 19
